Goal: Navigation & Orientation: Find specific page/section

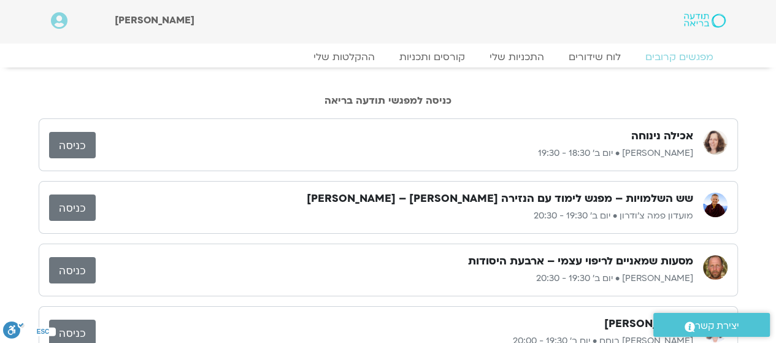
click at [66, 203] on link "כניסה" at bounding box center [72, 207] width 47 height 26
